Goal: Find specific page/section

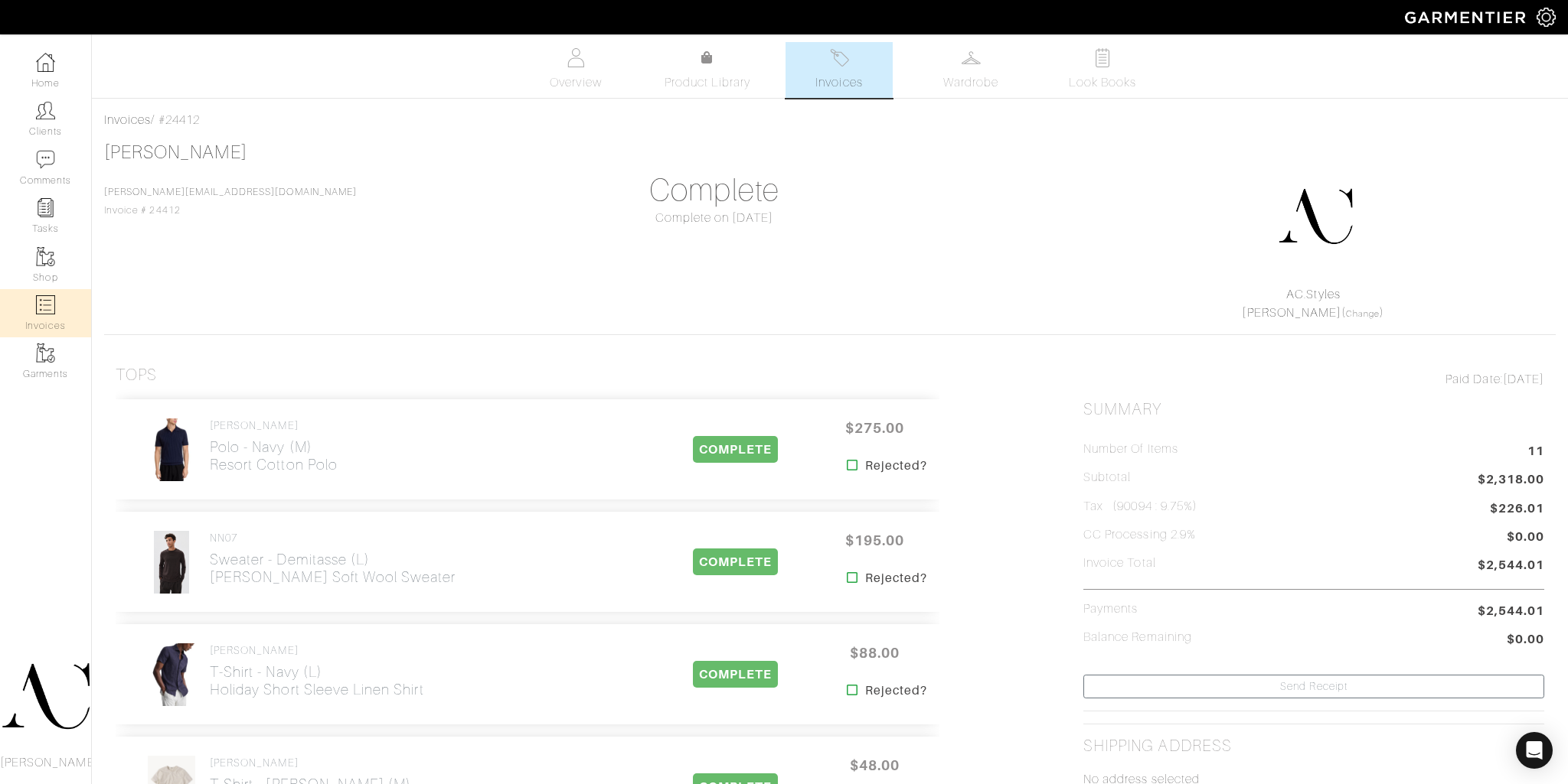
scroll to position [907, 0]
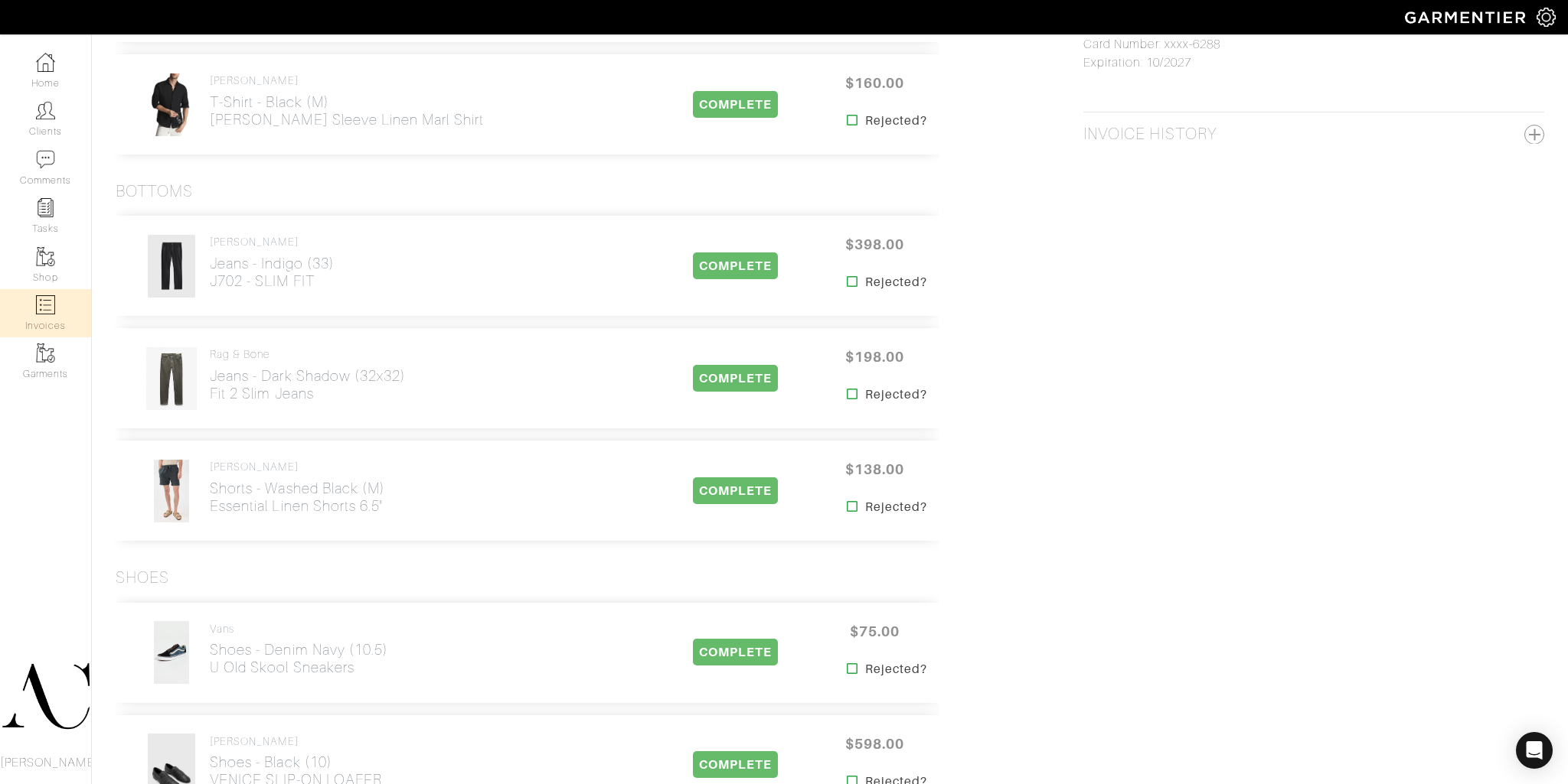
click at [37, 314] on link "Invoices" at bounding box center [45, 313] width 91 height 49
select select
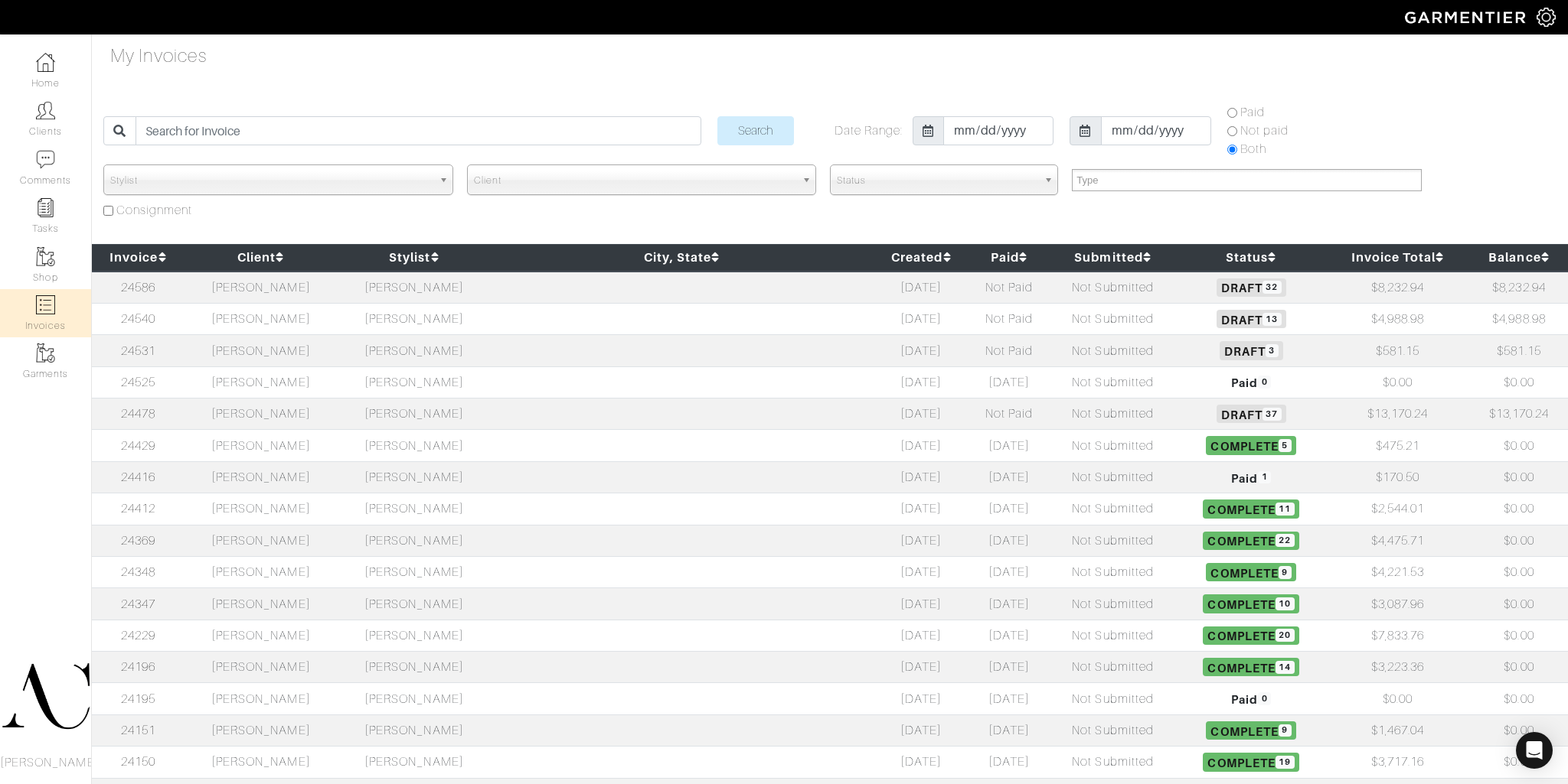
click at [303, 356] on td "[PERSON_NAME]" at bounding box center [261, 350] width 153 height 31
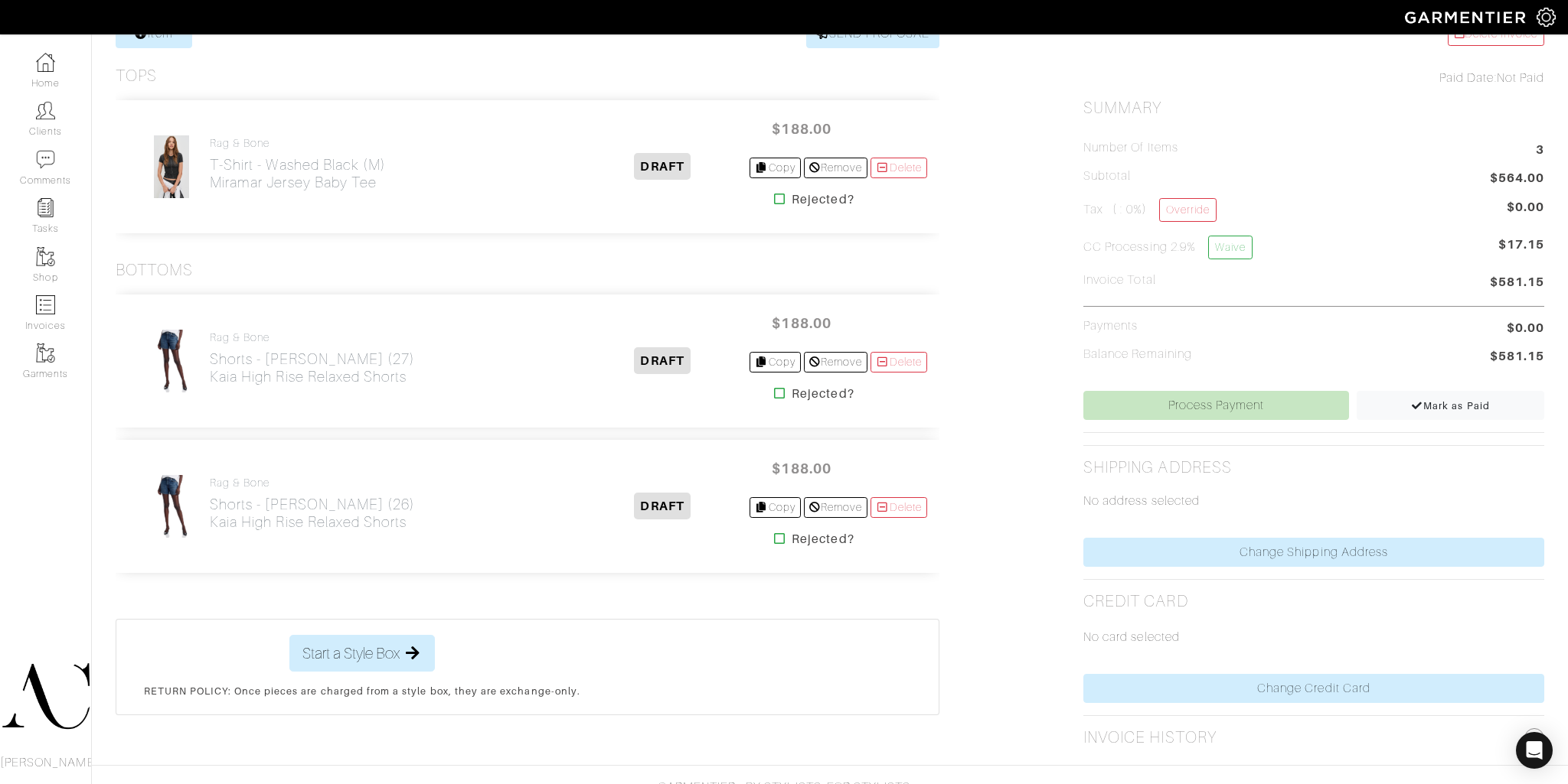
scroll to position [318, 0]
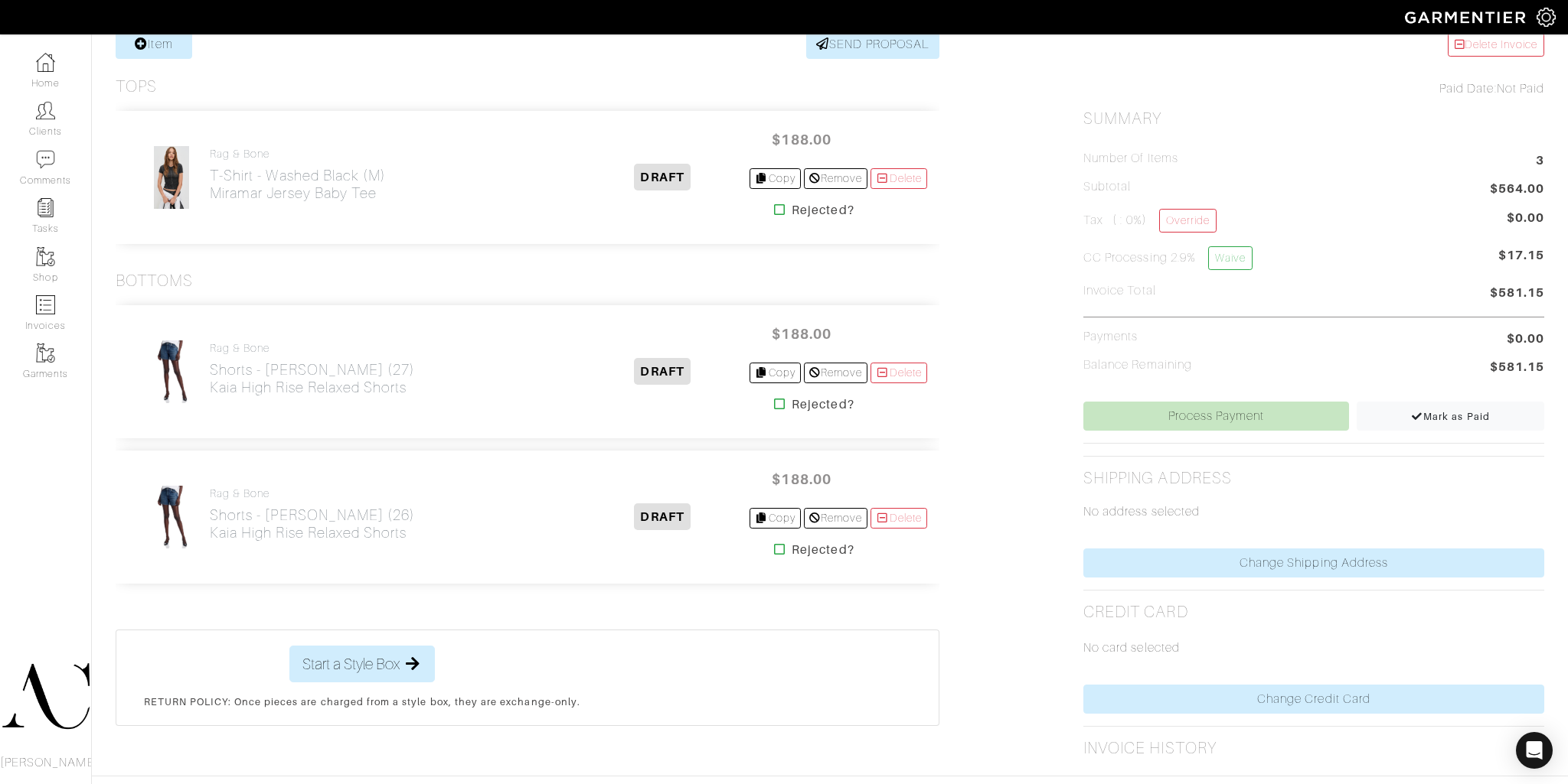
click at [774, 550] on icon at bounding box center [780, 548] width 11 height 12
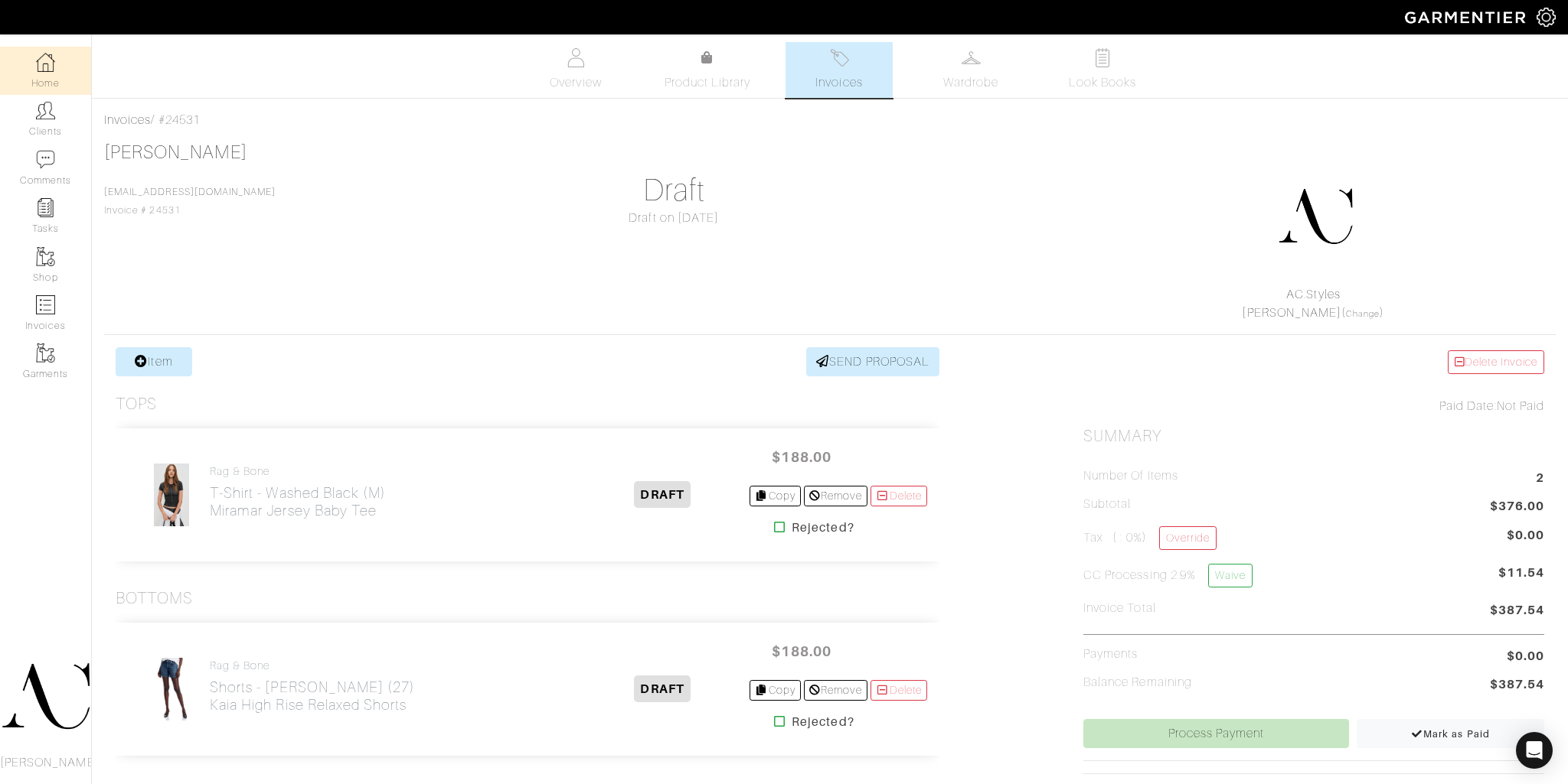
click at [49, 71] on img at bounding box center [45, 62] width 19 height 19
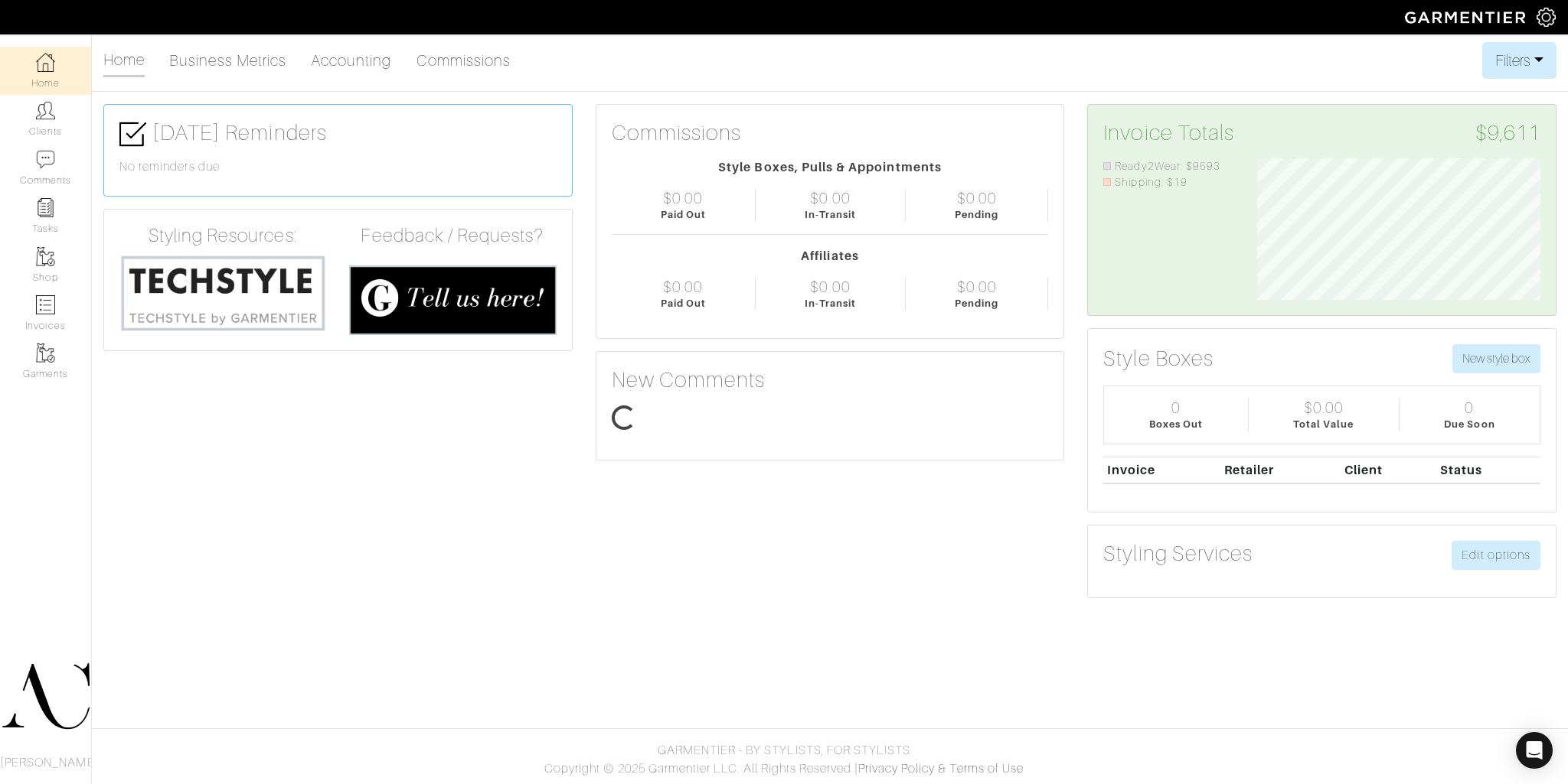
scroll to position [142, 306]
